Goal: Information Seeking & Learning: Learn about a topic

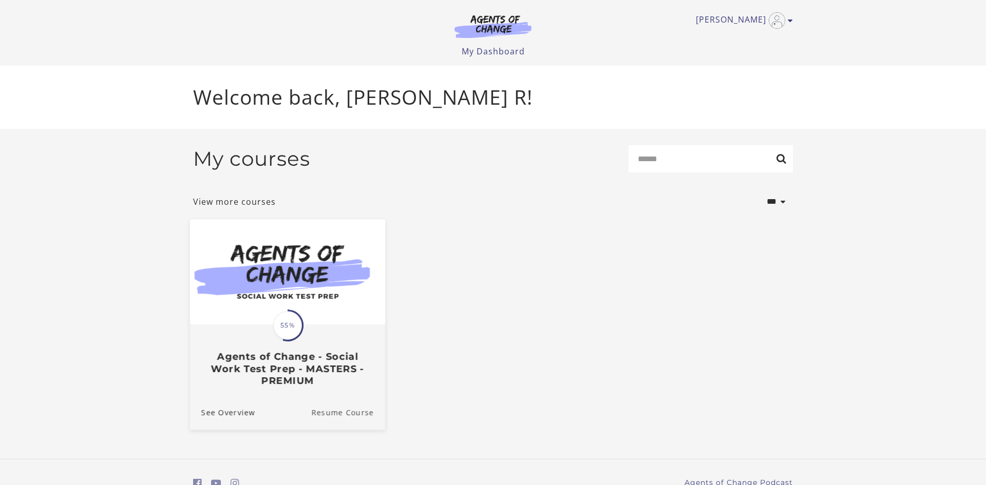
click at [382, 409] on link "Resume Course" at bounding box center [348, 412] width 74 height 34
